Goal: Task Accomplishment & Management: Use online tool/utility

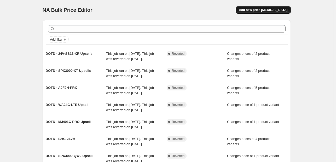
click at [273, 10] on span "Add new price [MEDICAL_DATA]" at bounding box center [263, 10] width 49 height 4
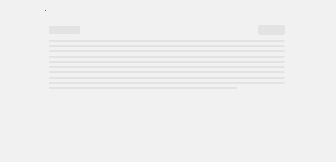
select select "percentage"
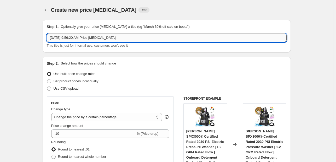
click at [124, 36] on input "[DATE] 9:56:20 AM Price [MEDICAL_DATA]" at bounding box center [167, 37] width 240 height 8
paste input "DOTD - 24V-X2-SB18-TV1"
drag, startPoint x: 205, startPoint y: 38, endPoint x: 91, endPoint y: 36, distance: 113.6
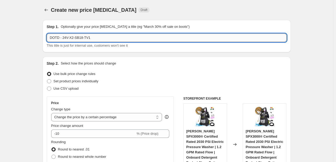
click at [91, 36] on input "DOTD - 24V-X2-SB18-TV1" at bounding box center [167, 37] width 240 height 8
type input "DOTD - 24V-X2-SB18-TV1 Upsell"
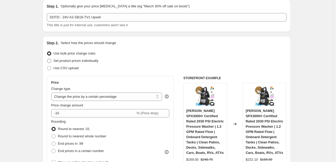
scroll to position [26, 0]
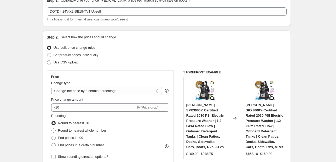
click at [65, 55] on span "Set product prices individually" at bounding box center [76, 55] width 45 height 4
click at [47, 53] on input "Set product prices individually" at bounding box center [47, 53] width 0 height 0
radio input "true"
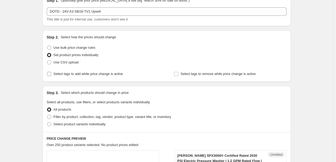
click at [69, 74] on span "Select tags to add while price change is active" at bounding box center [89, 74] width 70 height 4
click at [51, 74] on input "Select tags to add while price change is active" at bounding box center [49, 74] width 4 height 4
checkbox input "true"
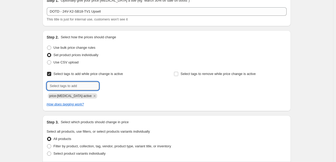
drag, startPoint x: 70, startPoint y: 80, endPoint x: 72, endPoint y: 85, distance: 5.2
click at [71, 85] on input "text" at bounding box center [73, 86] width 52 height 8
type input "deals"
drag, startPoint x: 110, startPoint y: 85, endPoint x: 82, endPoint y: 96, distance: 29.9
click at [110, 85] on b "Add" at bounding box center [107, 85] width 6 height 4
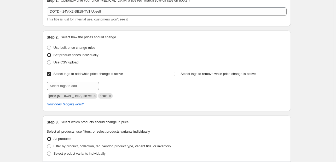
click at [92, 95] on icon "Remove price-change-job-active" at bounding box center [94, 95] width 5 height 5
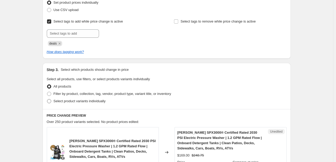
click at [84, 101] on span "Select product variants individually" at bounding box center [80, 101] width 52 height 4
click at [47, 99] on input "Select product variants individually" at bounding box center [47, 99] width 0 height 0
radio input "true"
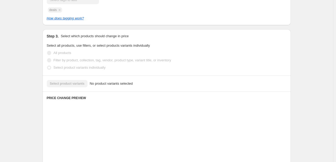
scroll to position [131, 0]
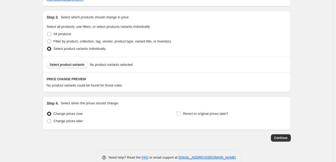
click at [69, 63] on span "Select product variants" at bounding box center [67, 65] width 35 height 4
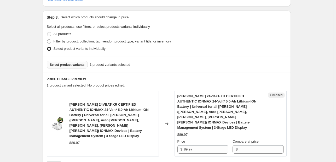
scroll to position [183, 0]
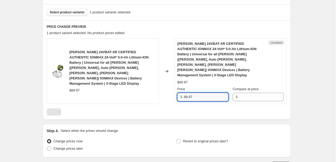
click at [197, 93] on input "89.97" at bounding box center [206, 97] width 44 height 8
click at [259, 93] on input "Compare at price" at bounding box center [261, 97] width 44 height 8
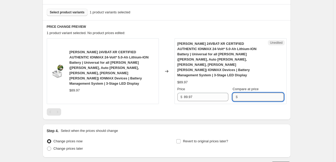
paste input "89.97"
type input "89.97"
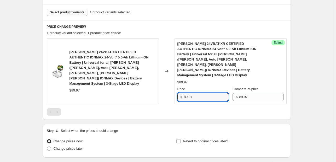
drag, startPoint x: 187, startPoint y: 86, endPoint x: 183, endPoint y: 86, distance: 4.2
click at [183, 93] on div "$ 89.97" at bounding box center [203, 97] width 51 height 8
type input "69.97"
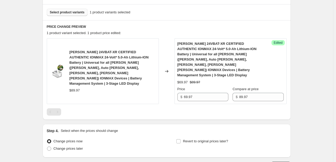
click at [189, 97] on div "Snow Joe 24VBAT-XR CERTIFIED AUTHENTIC IONMAX 24-Volt* 5.0-Ah Lithium-ION Batte…" at bounding box center [167, 76] width 240 height 77
click at [76, 146] on span "Change prices later" at bounding box center [69, 148] width 30 height 4
click at [47, 146] on input "Change prices later" at bounding box center [47, 146] width 0 height 0
radio input "true"
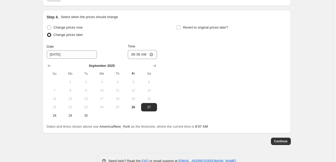
scroll to position [301, 0]
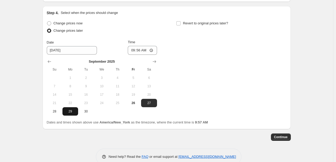
click at [67, 109] on span "29" at bounding box center [71, 111] width 12 height 4
type input "9/29/2025"
click at [179, 21] on input "Revert to original prices later?" at bounding box center [179, 23] width 4 height 4
checkbox input "true"
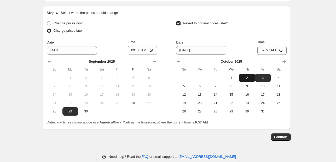
click at [250, 76] on span "2" at bounding box center [247, 78] width 12 height 4
type input "10/2/2025"
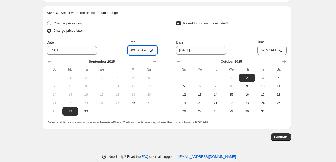
click at [131, 46] on input "09:56" at bounding box center [142, 50] width 29 height 9
click at [139, 46] on input "09:56" at bounding box center [142, 50] width 29 height 9
type input "09:00"
click at [262, 46] on input "09:57" at bounding box center [272, 50] width 29 height 9
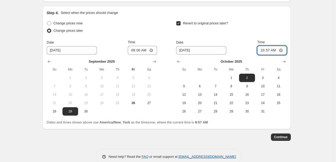
type input "10:00"
click at [283, 135] on span "Continue" at bounding box center [281, 137] width 14 height 4
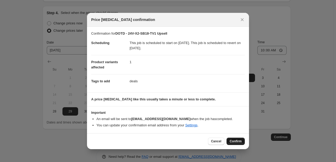
click at [240, 140] on span "Confirm" at bounding box center [236, 141] width 12 height 4
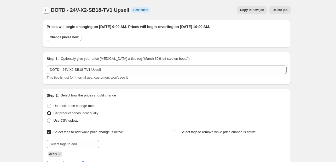
click at [47, 8] on icon "Price change jobs" at bounding box center [46, 9] width 5 height 5
